Goal: Find specific page/section: Find specific page/section

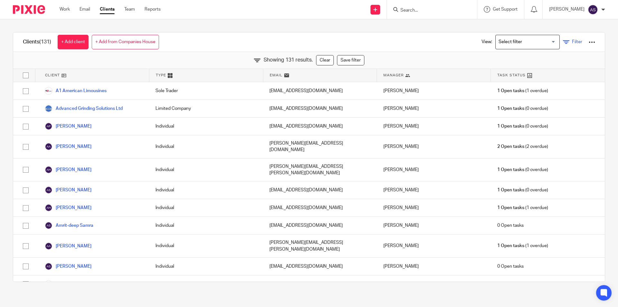
click at [563, 42] on link "Filter" at bounding box center [572, 42] width 19 height 7
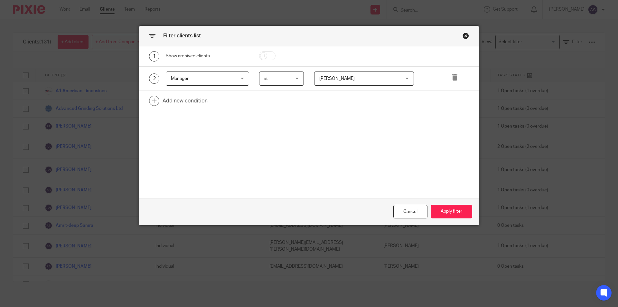
click at [344, 78] on span "[PERSON_NAME]" at bounding box center [357, 79] width 76 height 14
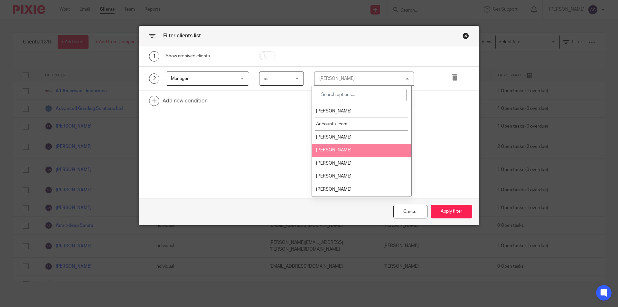
click at [340, 150] on span "[PERSON_NAME]" at bounding box center [333, 150] width 35 height 5
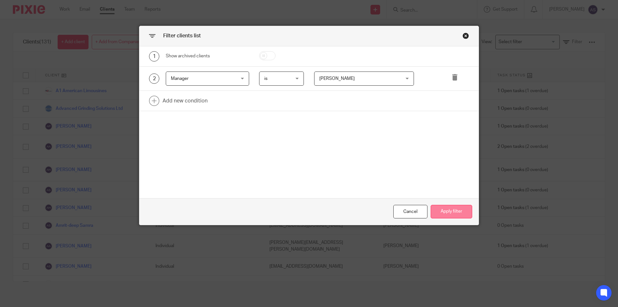
click at [446, 216] on button "Apply filter" at bounding box center [452, 212] width 42 height 14
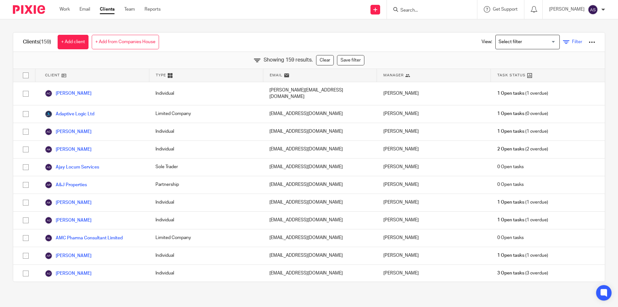
click at [563, 42] on icon at bounding box center [566, 42] width 6 height 6
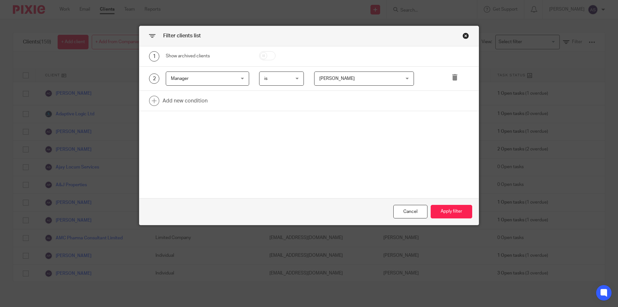
click at [376, 75] on span "[PERSON_NAME]" at bounding box center [357, 79] width 76 height 14
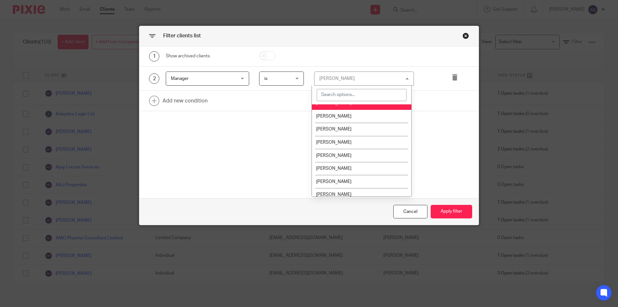
scroll to position [64, 0]
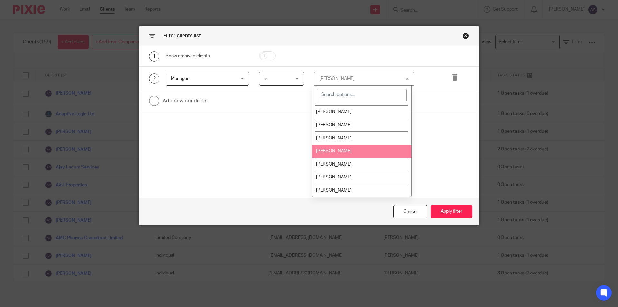
click at [347, 146] on li "[PERSON_NAME]" at bounding box center [361, 151] width 99 height 13
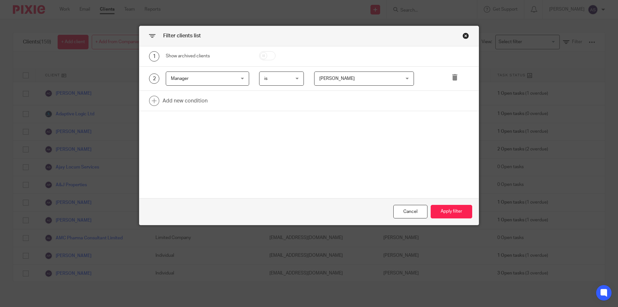
click at [336, 70] on div "2 Manager Manager Name Email Client type Manager Open tasks Overdue tasks Role:…" at bounding box center [308, 79] width 339 height 24
click at [330, 77] on span "[PERSON_NAME]" at bounding box center [336, 78] width 35 height 5
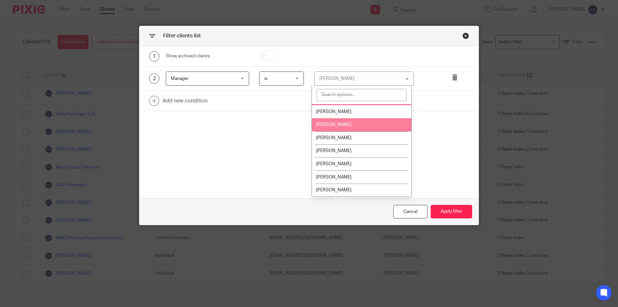
scroll to position [53, 0]
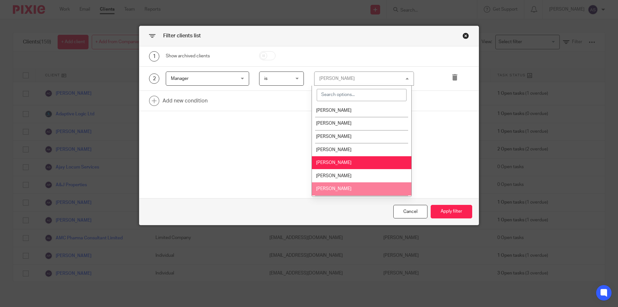
click at [346, 188] on li "[PERSON_NAME]" at bounding box center [361, 188] width 99 height 13
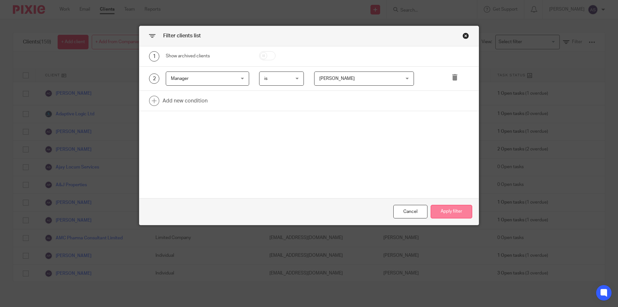
click at [451, 209] on button "Apply filter" at bounding box center [452, 212] width 42 height 14
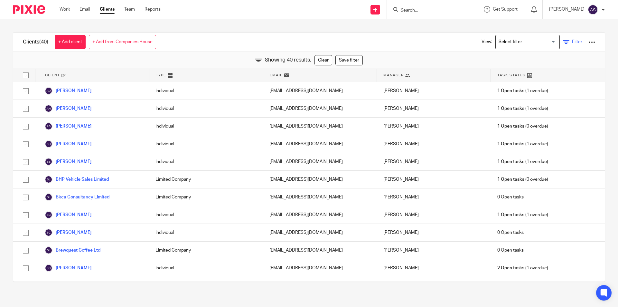
click at [563, 39] on icon at bounding box center [566, 42] width 6 height 6
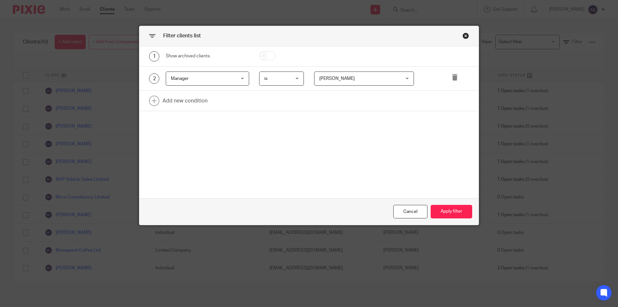
click at [463, 38] on div "Close this dialog window" at bounding box center [466, 36] width 6 height 6
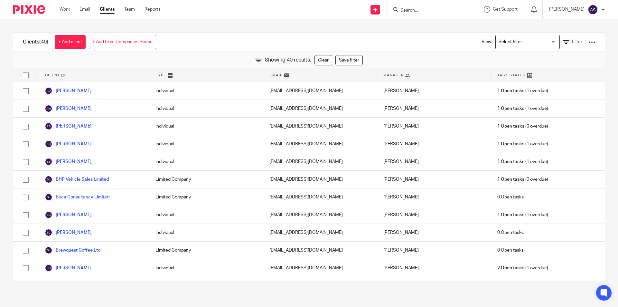
click at [564, 36] on div "View: Loading... Filter" at bounding box center [533, 42] width 123 height 19
click at [566, 39] on div "View: Loading... Filter" at bounding box center [533, 42] width 123 height 19
click at [566, 39] on link "Filter" at bounding box center [572, 42] width 19 height 7
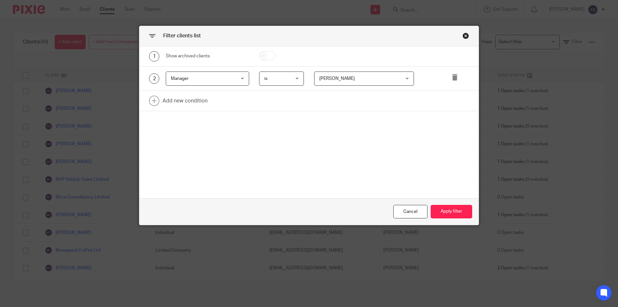
click at [366, 81] on span "[PERSON_NAME]" at bounding box center [357, 79] width 76 height 14
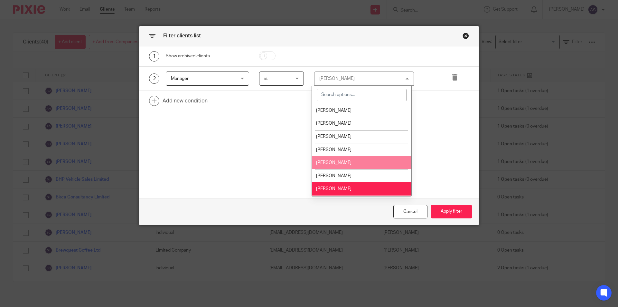
click at [340, 168] on li "[PERSON_NAME]" at bounding box center [361, 162] width 99 height 13
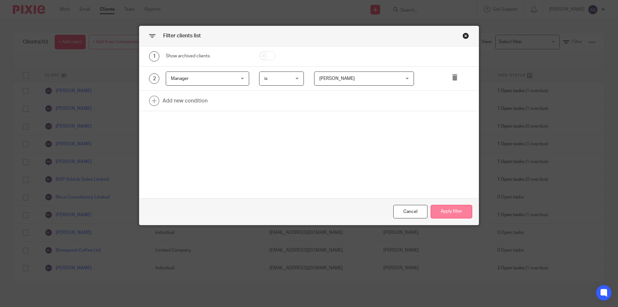
click at [447, 209] on button "Apply filter" at bounding box center [452, 212] width 42 height 14
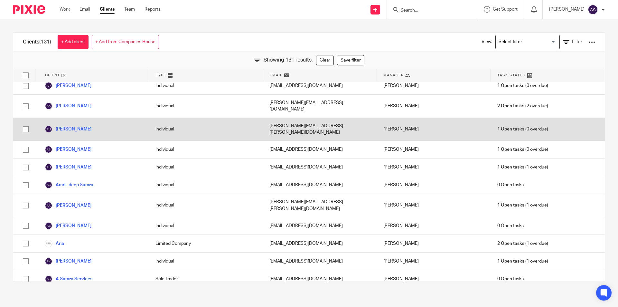
scroll to position [0, 0]
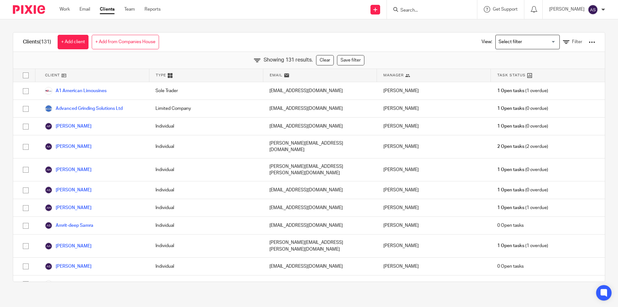
click at [439, 7] on form at bounding box center [434, 9] width 69 height 8
click at [439, 8] on input "Search" at bounding box center [429, 11] width 58 height 6
drag, startPoint x: 19, startPoint y: 10, endPoint x: 23, endPoint y: 10, distance: 3.3
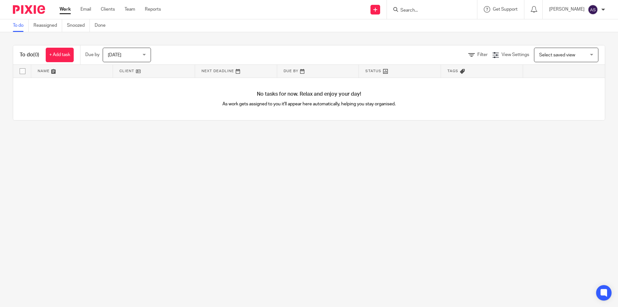
click at [417, 7] on form at bounding box center [434, 9] width 69 height 8
click at [417, 6] on form at bounding box center [434, 9] width 69 height 8
drag, startPoint x: 440, startPoint y: 15, endPoint x: 438, endPoint y: 10, distance: 5.8
click at [440, 15] on div at bounding box center [432, 9] width 90 height 19
click at [438, 10] on input "Search" at bounding box center [429, 11] width 58 height 6
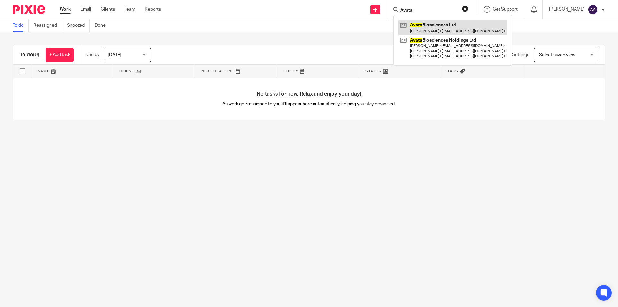
type input "Avata"
click at [450, 25] on link at bounding box center [453, 27] width 109 height 15
